Goal: Transaction & Acquisition: Purchase product/service

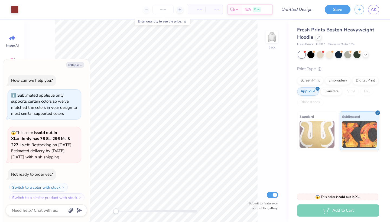
type textarea "x"
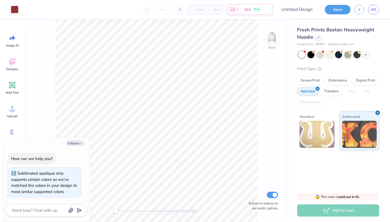
scroll to position [3, 0]
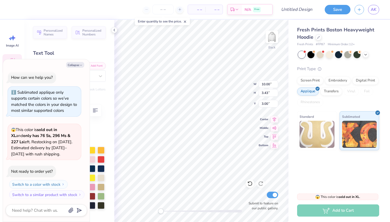
type textarea "x"
type textarea "187"
type textarea "x"
type textarea "18"
type textarea "x"
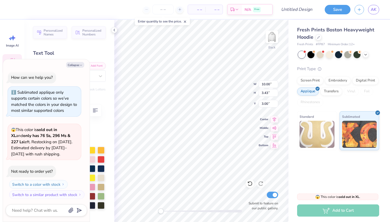
type textarea "1"
type textarea "x"
type textarea "e"
type textarea "x"
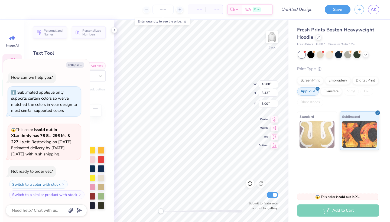
type textarea "ez"
type textarea "x"
type textarea "eze"
type textarea "x"
type textarea "ezer"
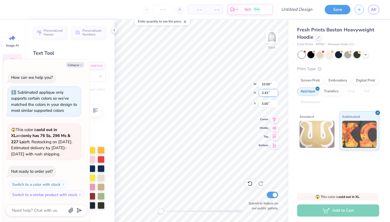
type textarea "x"
type input "5.56"
type input "0.46"
type input "6.99"
type textarea "x"
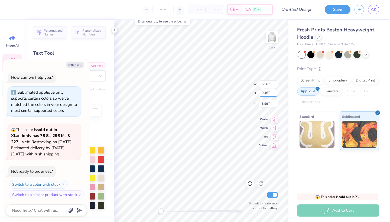
type textarea "GAMMA PHI"
type textarea "x"
type textarea "GAMMA PHI"
type textarea "x"
type textarea "GAMMA PH"
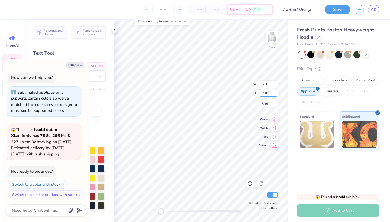
type textarea "x"
type textarea "GAMMA P"
type textarea "x"
type textarea "GAMMA"
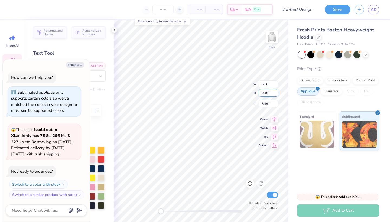
type textarea "x"
type textarea "GAMM"
type textarea "x"
type textarea "GAM"
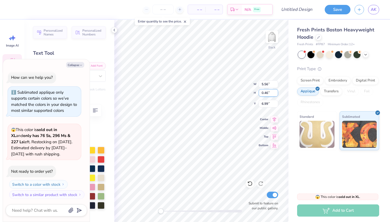
type textarea "x"
type textarea "GA"
type textarea "x"
type textarea "G"
type textarea "x"
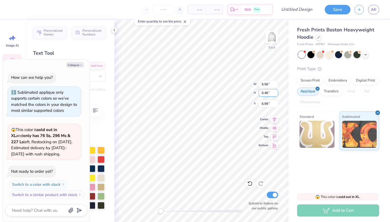
type textarea "x"
type textarea "F"
type textarea "x"
type textarea "Fo"
type textarea "x"
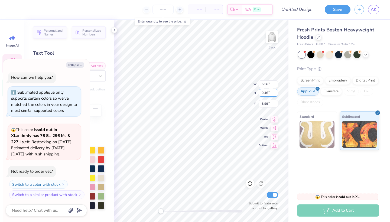
type textarea "For"
type textarea "x"
type textarea "Fo"
type textarea "x"
type textarea "F"
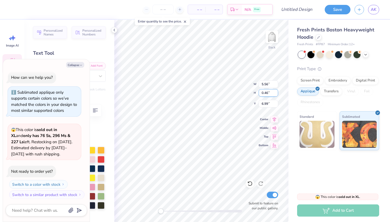
type textarea "x"
type textarea "FO"
type textarea "x"
type textarea "FOR"
type textarea "x"
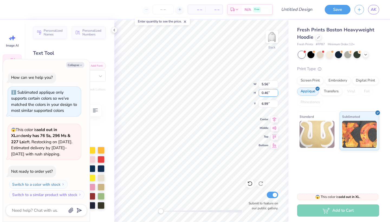
type textarea "FOR"
type textarea "x"
type textarea "FOR S"
type textarea "x"
type textarea "FOR SU"
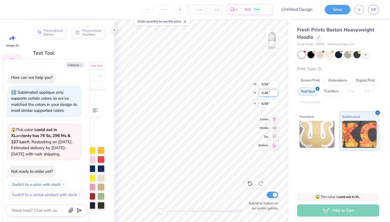
type textarea "x"
type textarea "FOR SUC"
type textarea "x"
type textarea "FOR SUCH"
type textarea "x"
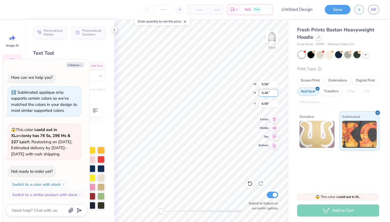
type textarea "FOR SUCH"
type textarea "x"
type textarea "FOR SUCH A"
type textarea "x"
type textarea "FOR SUCH A"
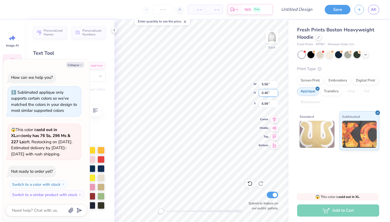
type textarea "x"
type textarea "FOR SUCH A S"
type textarea "x"
type textarea "FOR SUCH A ST"
type textarea "x"
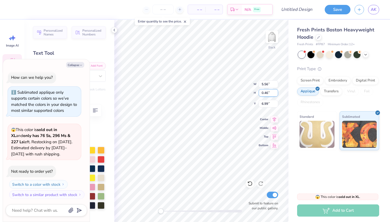
type textarea "FOR SUCH A STI"
type textarea "x"
type textarea "FOR SUCH A STIM"
type textarea "x"
type textarea "FOR SUCH A STIME"
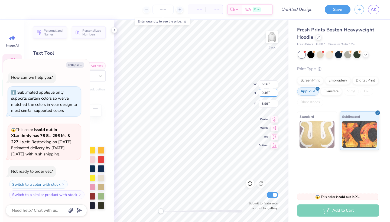
type textarea "x"
type textarea "FOR SUCH A STIME"
type textarea "x"
type textarea "FOR SUCH A STIME A"
type textarea "x"
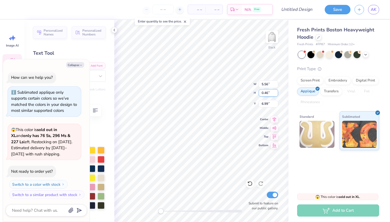
type textarea "FOR SUCH A STIME AS"
type textarea "x"
type textarea "FOR SUCH A STIME A"
type textarea "x"
type textarea "FOR SUCH A STIME"
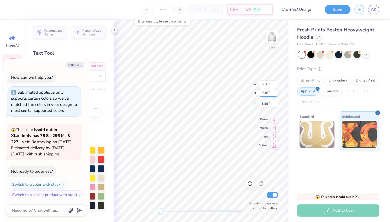
type textarea "x"
type textarea "FOR SUCH A STIME"
type textarea "x"
type textarea "FOR SUCH A STIM"
type textarea "x"
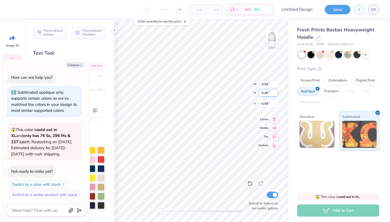
type textarea "FOR SUCH A STI"
type textarea "x"
type textarea "FOR SUCH A ST"
type textarea "x"
type textarea "FOR SUCH A S"
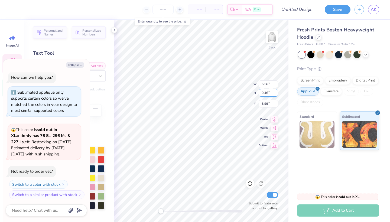
type textarea "x"
type textarea "FOR SUCH A"
type textarea "x"
type textarea "FOR SUCH A T"
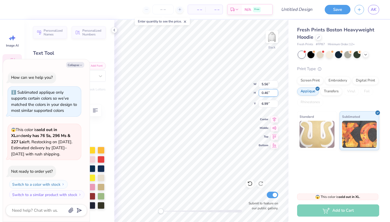
type textarea "x"
type textarea "FOR SUCH A TI"
type textarea "x"
type textarea "FOR SUCH A TIM"
type textarea "x"
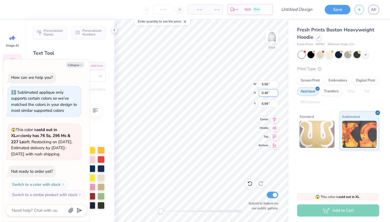
type textarea "FOR SUCH A TIME"
type textarea "x"
type textarea "FOR SUCH A TIME"
type textarea "x"
type textarea "FOR SUCH A TIME A"
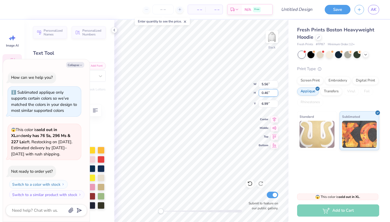
type textarea "x"
type textarea "FOR SUCH A TIME AS"
type textarea "x"
type textarea "FOR SUCH A TIME AS"
type textarea "x"
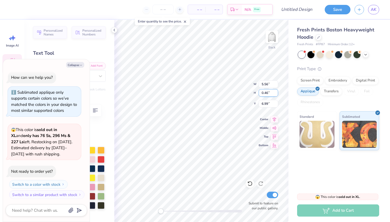
type textarea "FOR SUCH A TIME AS T"
type textarea "x"
type textarea "FOR SUCH A TIME AS THI"
type textarea "x"
type textarea "FOR SUCH A TIME AS THIS"
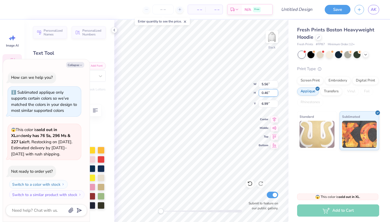
scroll to position [0, 3]
click at [52, 185] on button "Switch to a color with stock" at bounding box center [39, 184] width 58 height 9
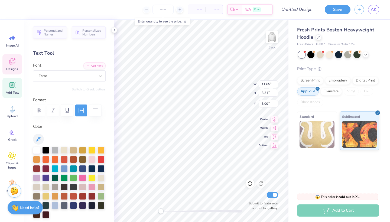
type textarea "x"
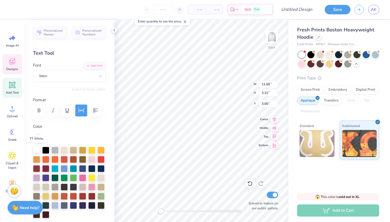
click at [36, 148] on div at bounding box center [36, 149] width 7 height 7
click at [101, 177] on div at bounding box center [100, 177] width 7 height 7
click at [249, 182] on icon at bounding box center [249, 183] width 5 height 5
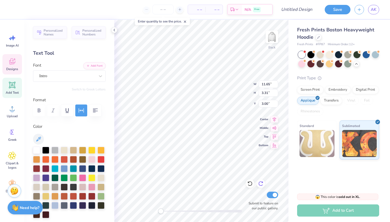
click at [261, 184] on icon at bounding box center [260, 183] width 5 height 5
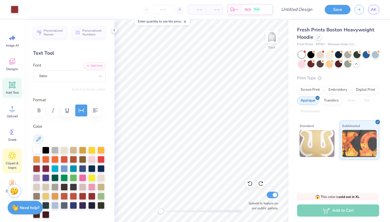
click at [13, 153] on icon at bounding box center [12, 156] width 8 height 8
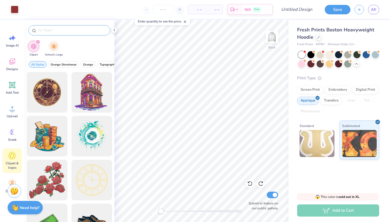
click at [70, 31] on input "text" at bounding box center [71, 30] width 69 height 5
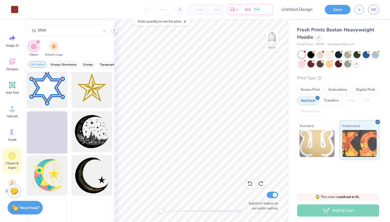
scroll to position [93, 0]
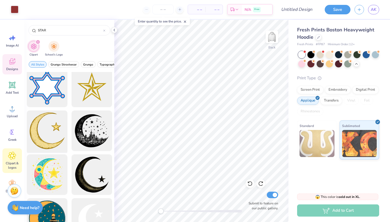
type input "STAR"
click at [14, 60] on icon at bounding box center [12, 61] width 6 height 6
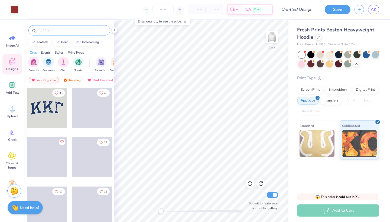
click at [50, 31] on input "text" at bounding box center [71, 30] width 69 height 5
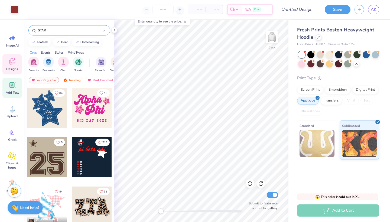
type input "STAR"
click at [12, 85] on icon at bounding box center [12, 85] width 5 height 5
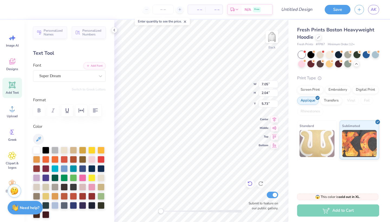
click at [250, 184] on icon at bounding box center [249, 183] width 5 height 5
click at [249, 182] on icon at bounding box center [249, 183] width 5 height 5
click at [260, 183] on icon at bounding box center [260, 183] width 5 height 5
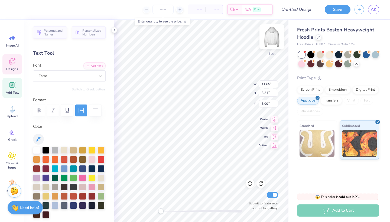
paste textarea
type textarea "ezer"
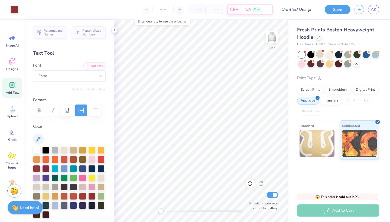
click at [320, 54] on div at bounding box center [319, 54] width 7 height 7
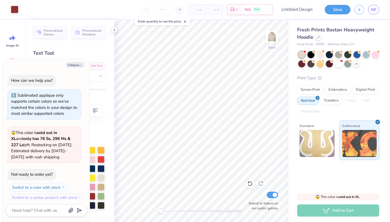
scroll to position [85, 0]
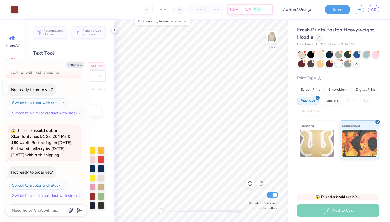
click at [339, 61] on div at bounding box center [338, 63] width 7 height 7
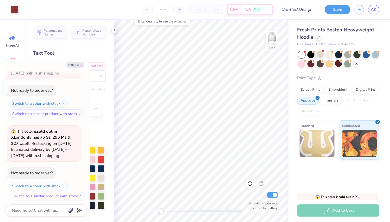
click at [55, 193] on button "Switch to a similar product with stock" at bounding box center [47, 196] width 75 height 9
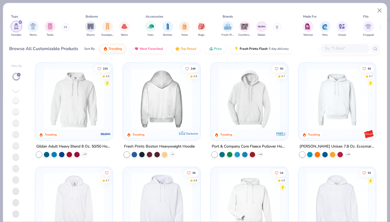
click at [159, 96] on img at bounding box center [161, 98] width 67 height 61
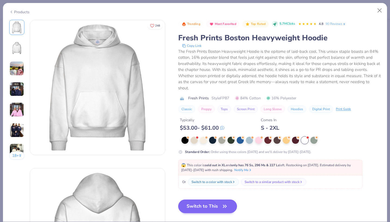
click at [218, 206] on button "Switch to This" at bounding box center [207, 206] width 59 height 14
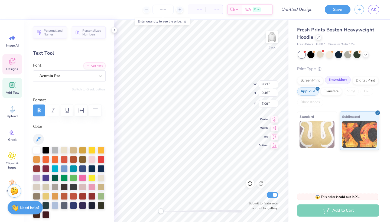
click at [336, 79] on div "Embroidery" at bounding box center [338, 80] width 26 height 8
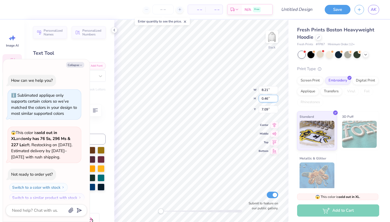
scroll to position [199, 0]
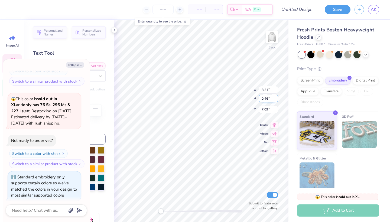
type textarea "x"
type input "11.65"
type input "3.31"
type input "3.00"
click at [313, 91] on div "Applique" at bounding box center [308, 91] width 22 height 8
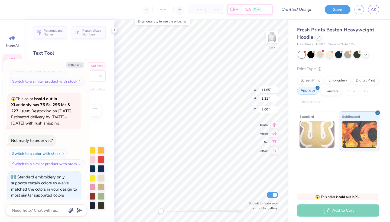
scroll to position [231, 0]
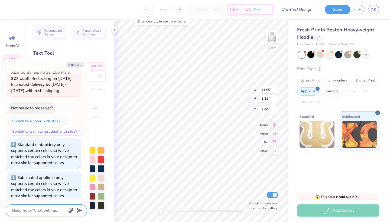
click at [45, 209] on textarea at bounding box center [38, 210] width 55 height 7
type textarea "x"
type textarea "I"
type textarea "x"
type textarea "I"
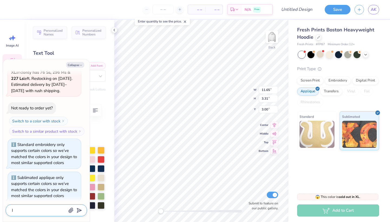
type textarea "x"
type textarea "I A"
type textarea "x"
type textarea "I"
type textarea "x"
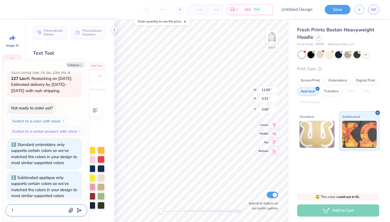
type textarea "I W"
type textarea "x"
type textarea "I WA"
type textarea "x"
type textarea "I WAN"
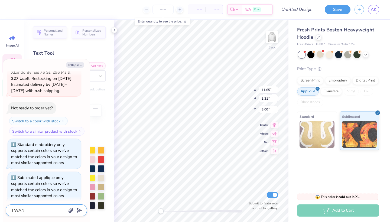
type textarea "x"
type textarea "I WANT"
type textarea "x"
type textarea "I WANT"
type textarea "x"
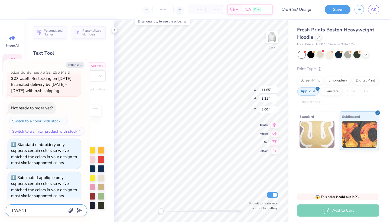
type textarea "I WANT T"
type textarea "x"
type textarea "I WANT TH"
type textarea "x"
type textarea "I WANT THI"
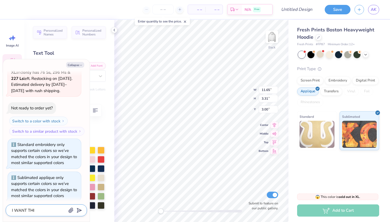
type textarea "x"
type textarea "I WANT THIS"
type textarea "x"
type textarea "I WANT THIS"
type textarea "x"
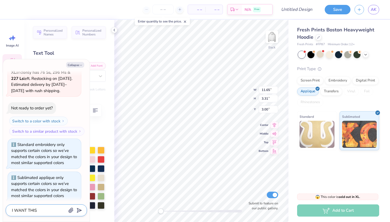
type textarea "I WANT THIS T"
type textarea "x"
type textarea "I WANT THIS"
type textarea "x"
type textarea "I WANT THIS"
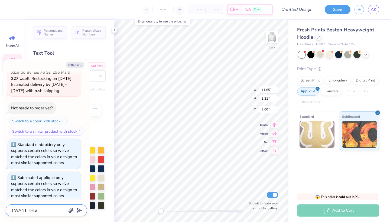
type textarea "x"
type textarea "I WANT THI"
type textarea "x"
type textarea "I WANT TH"
type textarea "x"
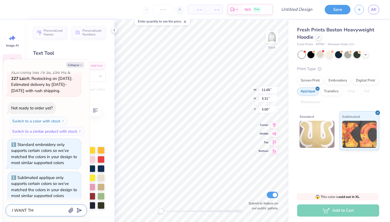
type textarea "I WANT T"
type textarea "x"
type textarea "I WANT"
type textarea "x"
type textarea "I WANT"
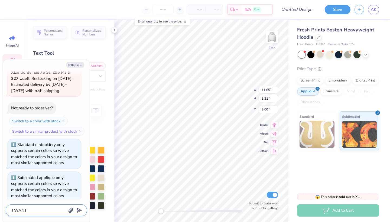
type textarea "x"
type textarea "I WAN"
type textarea "x"
type textarea "I WA"
type textarea "x"
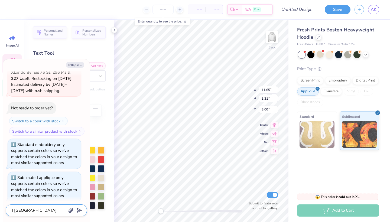
type textarea "I W"
type textarea "x"
type textarea "I"
type textarea "x"
type textarea "I"
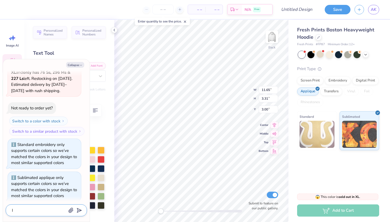
type textarea "x"
type textarea "I"
type textarea "x"
type textarea "I w"
type textarea "x"
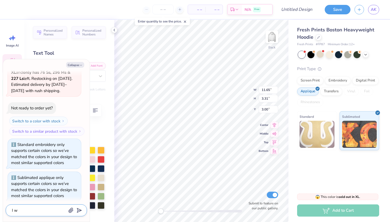
type textarea "I wa"
type textarea "x"
type textarea "I wan"
type textarea "x"
type textarea "I want"
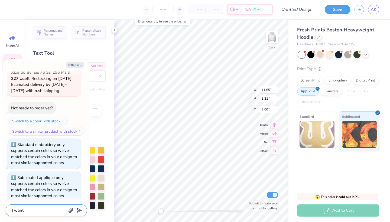
type textarea "x"
type textarea "I want"
type textarea "x"
type textarea "I want t"
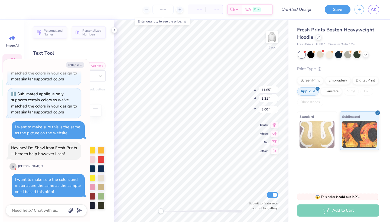
scroll to position [310, 0]
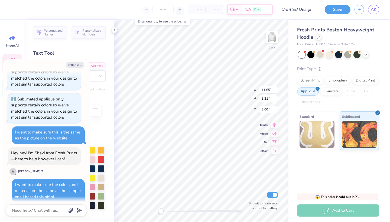
click at [229, 18] on div "– – Per Item – – Total Est. Delivery N/A Free" at bounding box center [144, 9] width 258 height 19
click at [180, 9] on line at bounding box center [180, 9] width 0 height 2
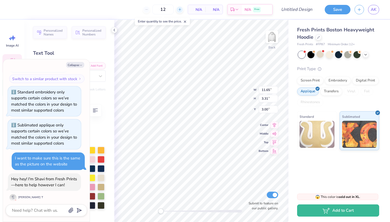
click at [180, 9] on line at bounding box center [180, 9] width 0 height 2
click at [161, 8] on icon at bounding box center [159, 10] width 4 height 4
click at [163, 8] on div "15" at bounding box center [142, 10] width 41 height 10
click at [171, 8] on input "15" at bounding box center [162, 10] width 21 height 10
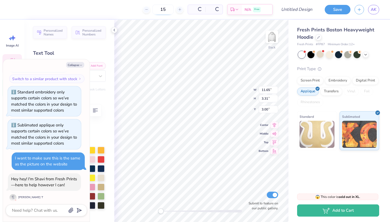
click at [172, 11] on div "15" at bounding box center [163, 10] width 41 height 10
click at [153, 8] on input "15" at bounding box center [142, 10] width 21 height 10
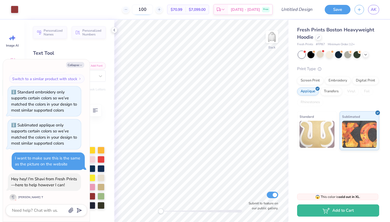
click at [153, 9] on input "100" at bounding box center [142, 10] width 21 height 10
click at [123, 9] on div "150 $70.71 Per Item $10,606.50 Total Est. Delivery Oct 1 - 4 Free" at bounding box center [147, 9] width 250 height 19
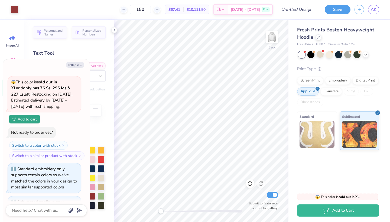
scroll to position [222, 0]
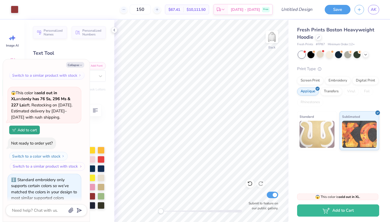
click at [38, 164] on button "Switch to a similar product with stock" at bounding box center [47, 166] width 75 height 9
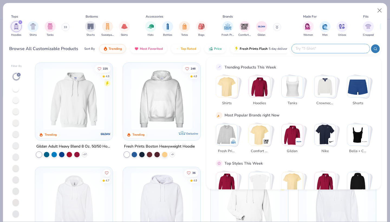
click at [331, 48] on input "text" at bounding box center [330, 48] width 71 height 6
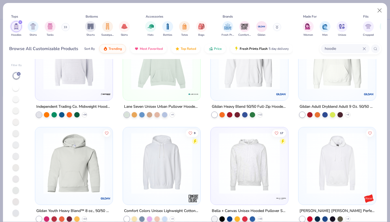
scroll to position [521, 0]
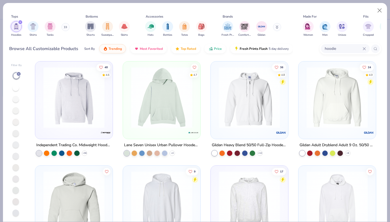
click at [161, 115] on img at bounding box center [161, 97] width 67 height 61
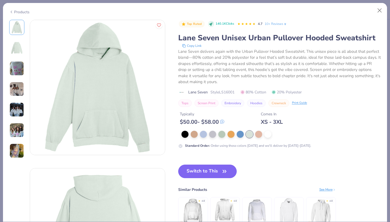
scroll to position [361, 0]
click at [16, 131] on img at bounding box center [16, 130] width 15 height 15
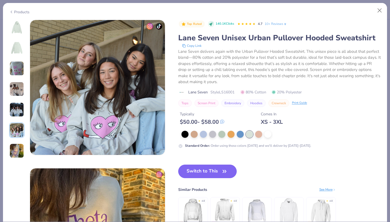
click at [16, 109] on img at bounding box center [16, 109] width 15 height 15
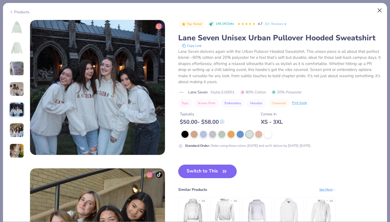
click at [380, 10] on button "Close" at bounding box center [379, 10] width 10 height 10
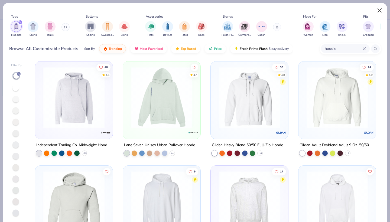
click at [379, 10] on button "Close" at bounding box center [379, 10] width 10 height 10
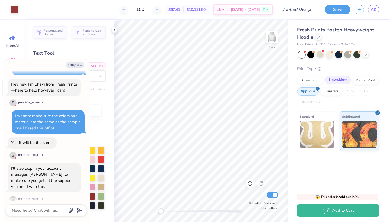
click at [340, 81] on div "Embroidery" at bounding box center [338, 80] width 26 height 8
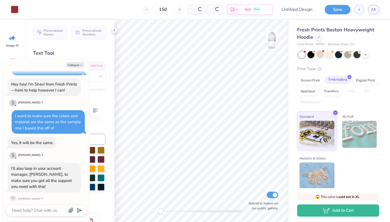
scroll to position [437, 0]
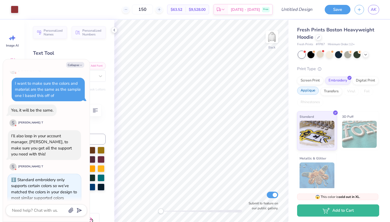
click at [310, 91] on div "Applique" at bounding box center [308, 91] width 22 height 8
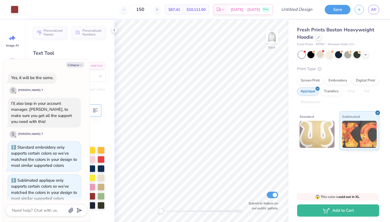
scroll to position [495, 0]
